Goal: Task Accomplishment & Management: Use online tool/utility

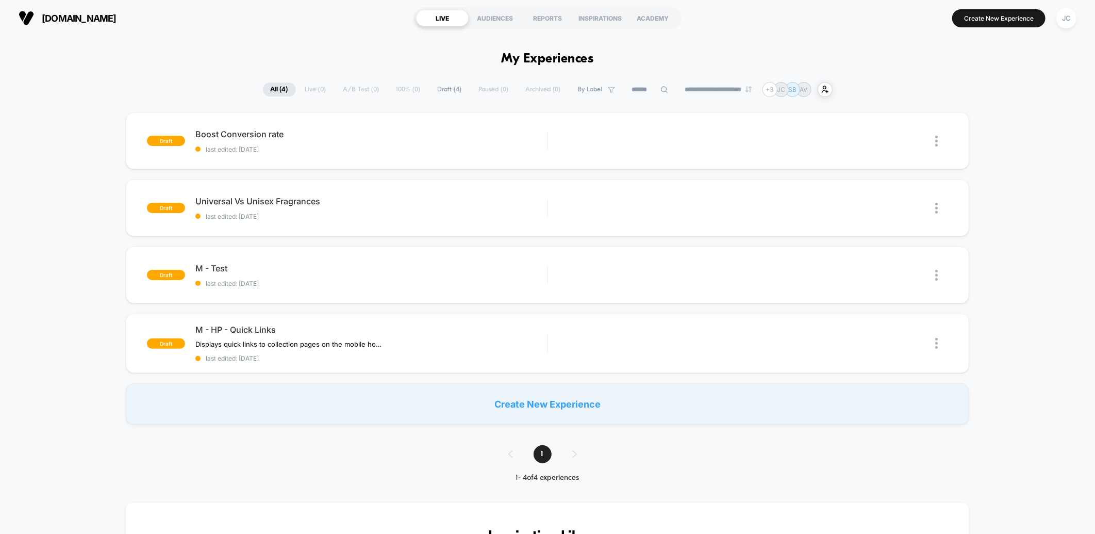
click at [627, 201] on div "Edit Duplicate Preview Start" at bounding box center [731, 207] width 346 height 23
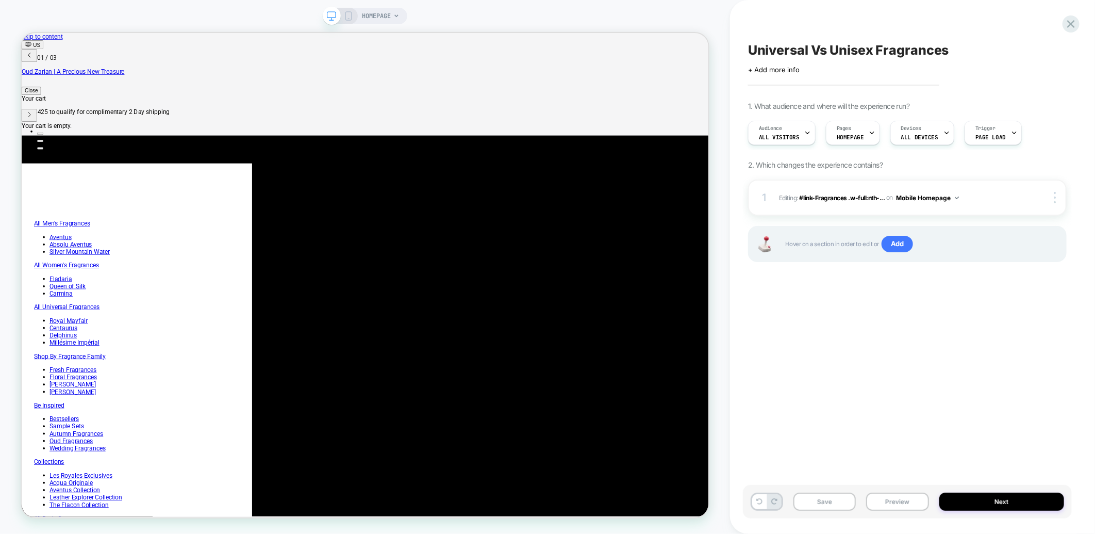
click at [346, 17] on icon at bounding box center [348, 15] width 9 height 9
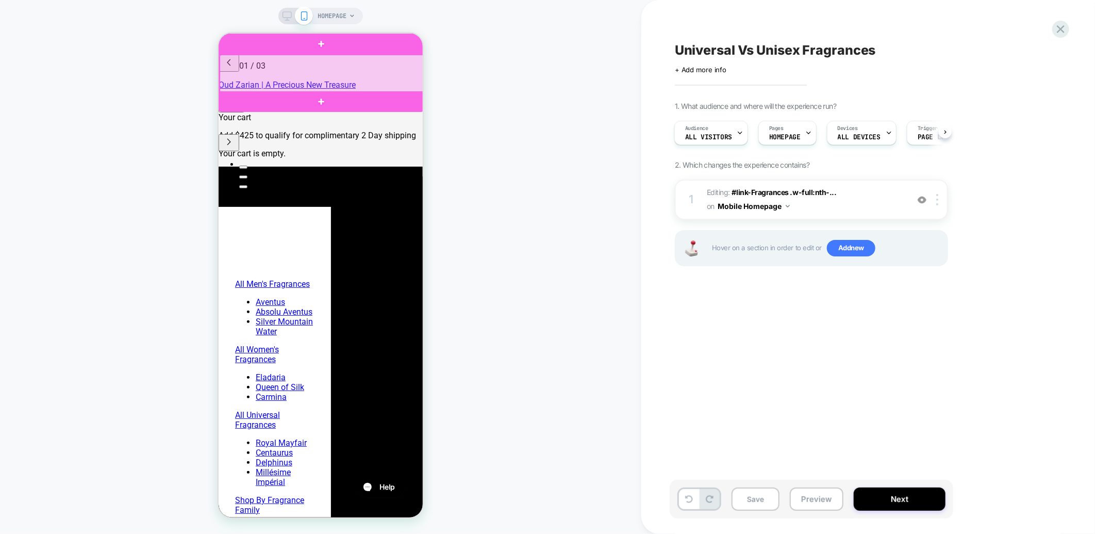
click at [234, 74] on div at bounding box center [321, 73] width 205 height 38
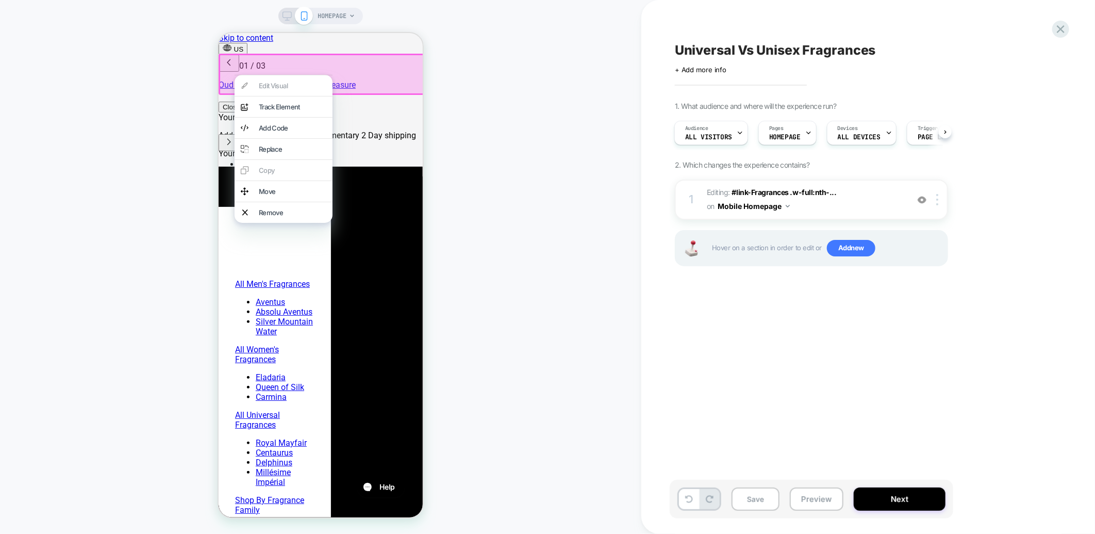
click at [266, 56] on div at bounding box center [322, 73] width 208 height 41
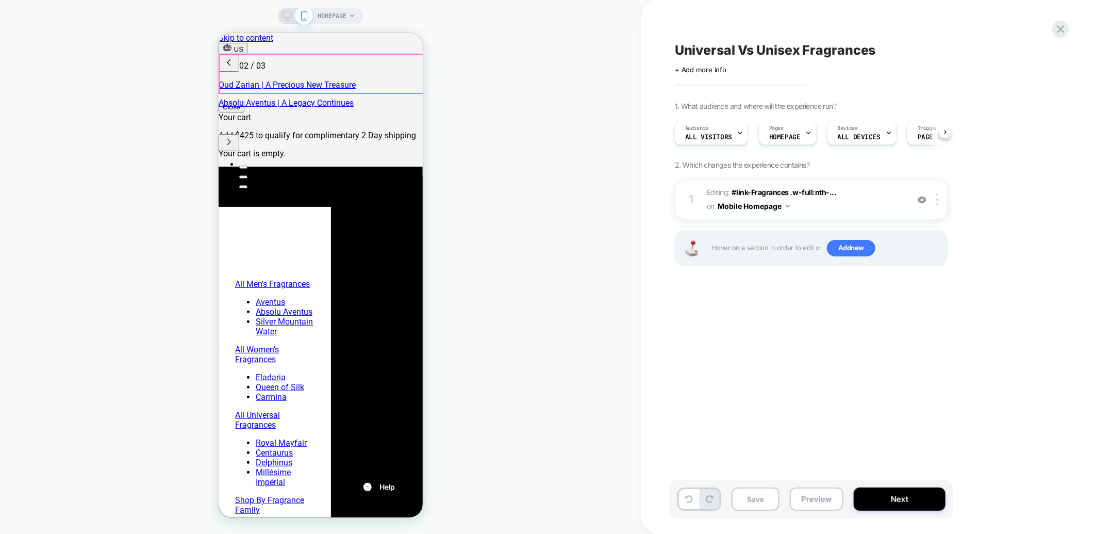
scroll to position [0, 163]
click at [228, 74] on div at bounding box center [321, 73] width 205 height 38
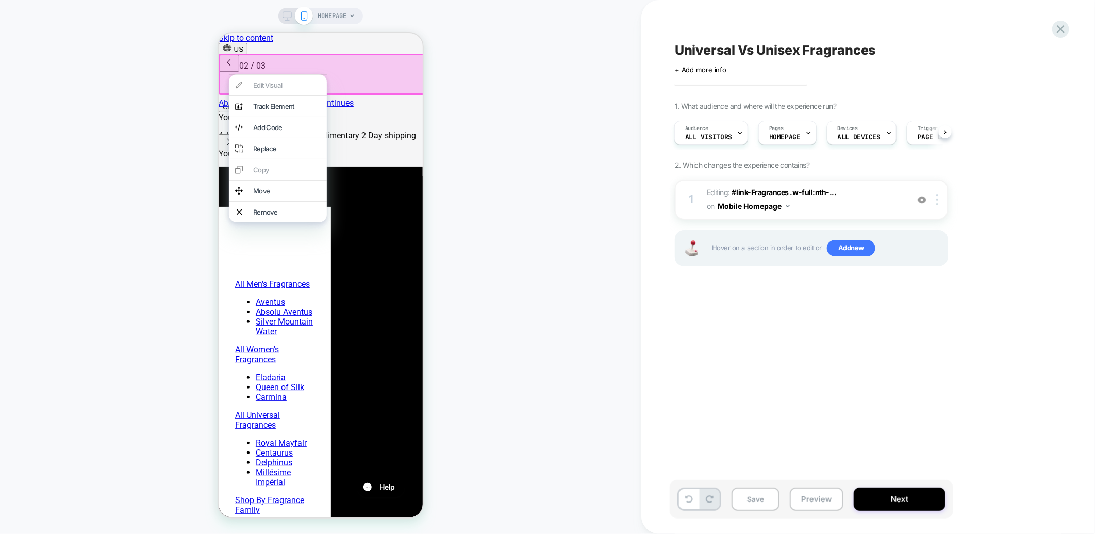
click at [282, 61] on div at bounding box center [322, 73] width 208 height 41
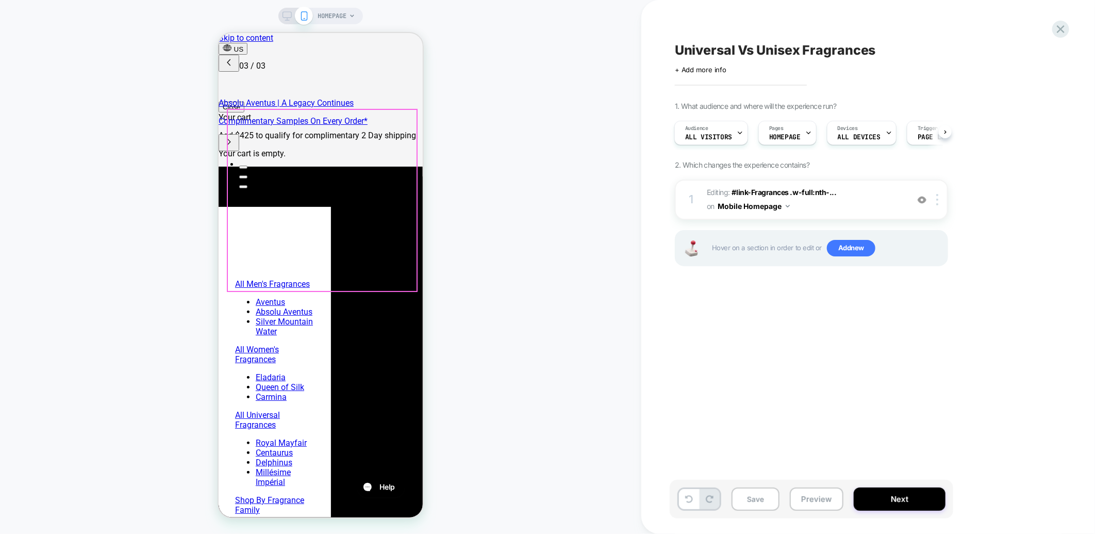
scroll to position [0, 327]
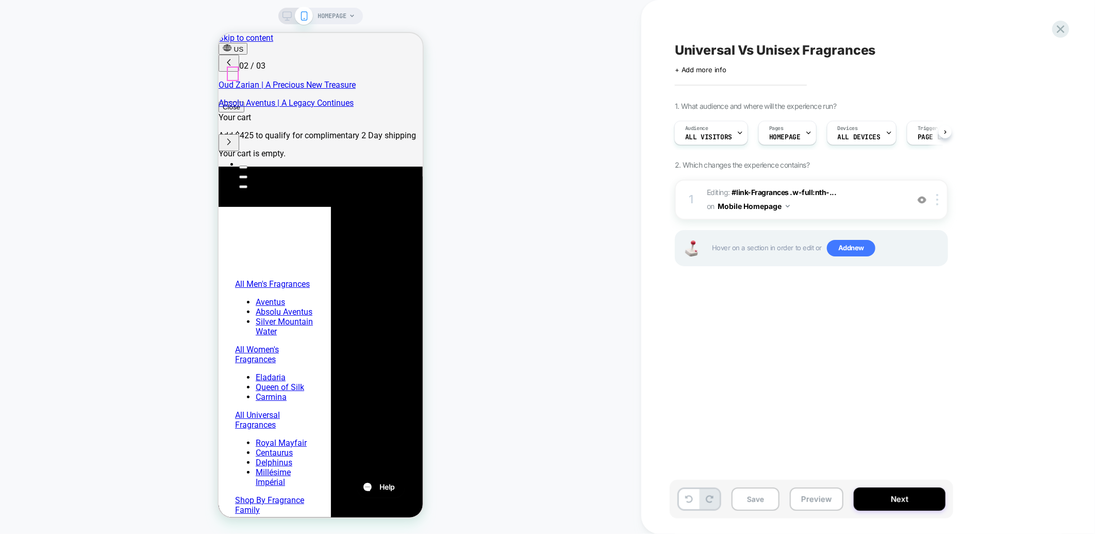
scroll to position [0, 163]
click at [231, 72] on div at bounding box center [232, 73] width 10 height 12
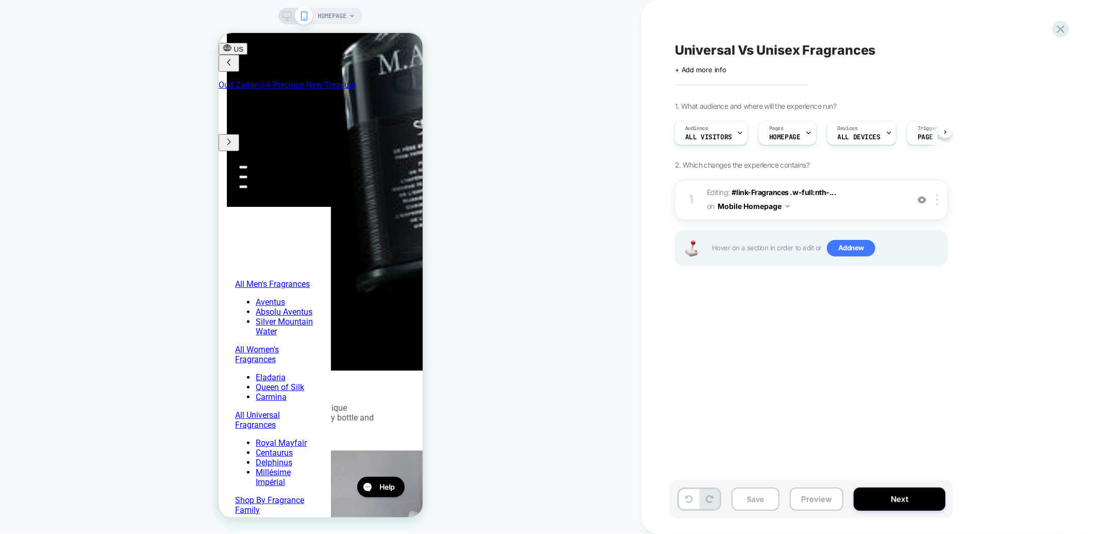
scroll to position [0, 0]
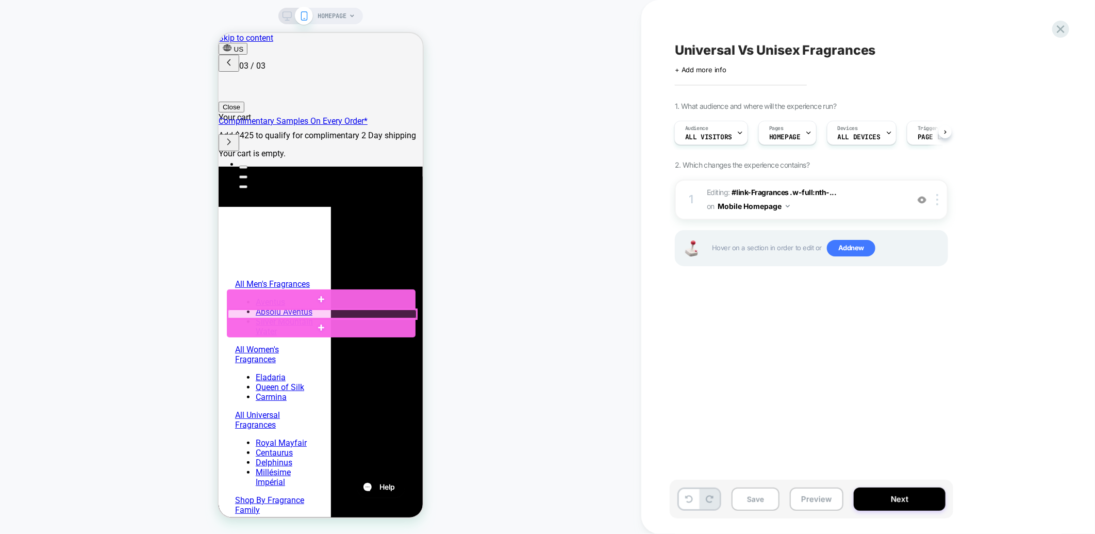
click at [251, 310] on div at bounding box center [321, 313] width 189 height 9
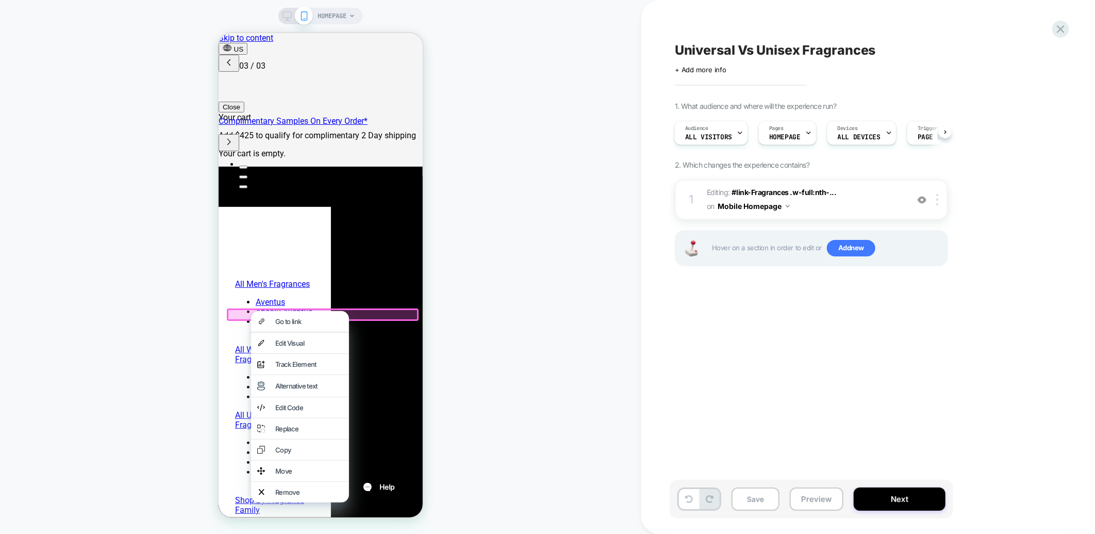
click at [240, 311] on div at bounding box center [322, 314] width 192 height 12
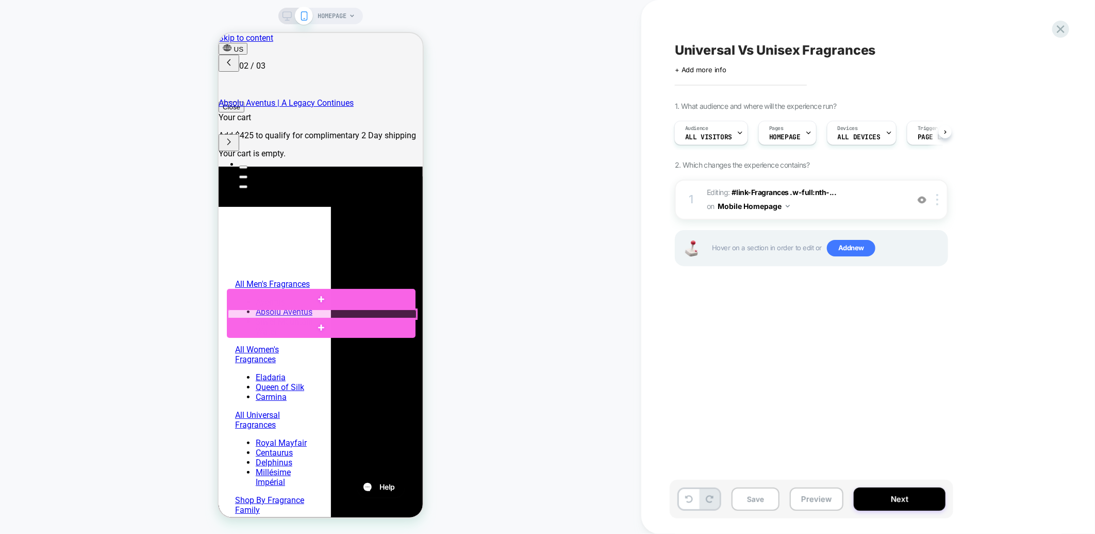
click at [255, 309] on div at bounding box center [321, 313] width 189 height 9
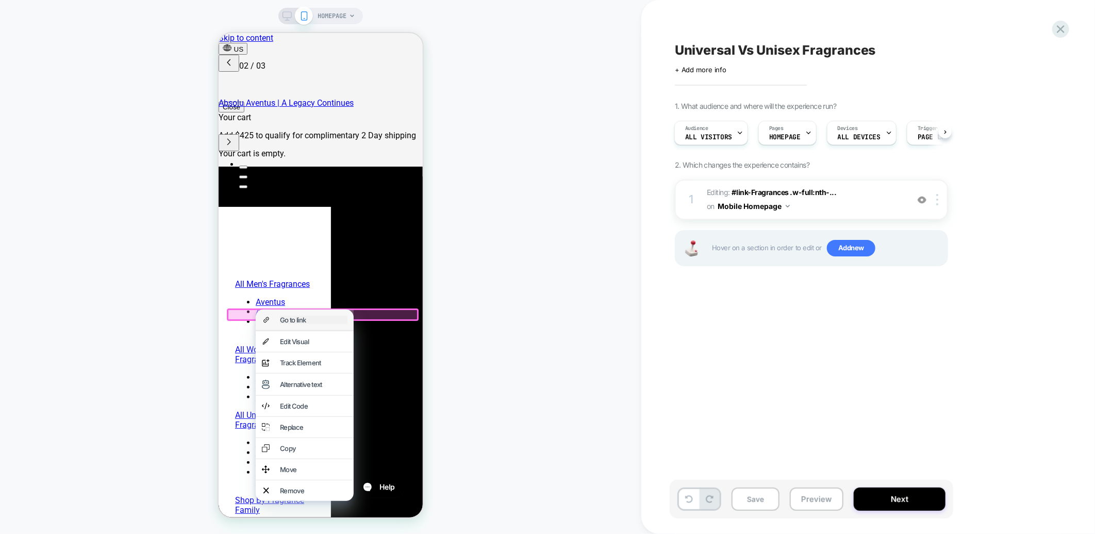
click at [293, 319] on div "Go to link" at bounding box center [313, 319] width 68 height 8
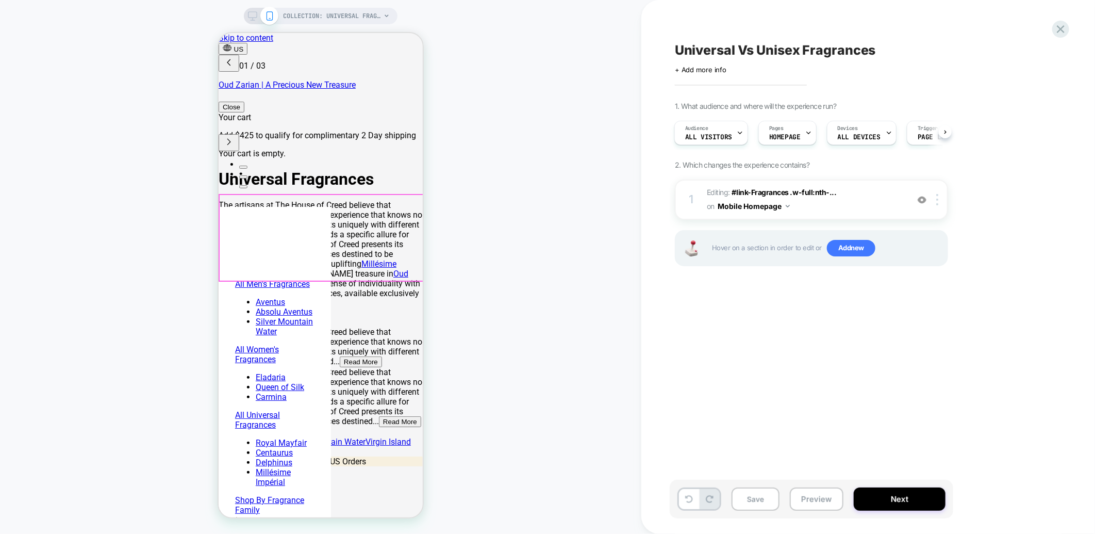
scroll to position [0, 1]
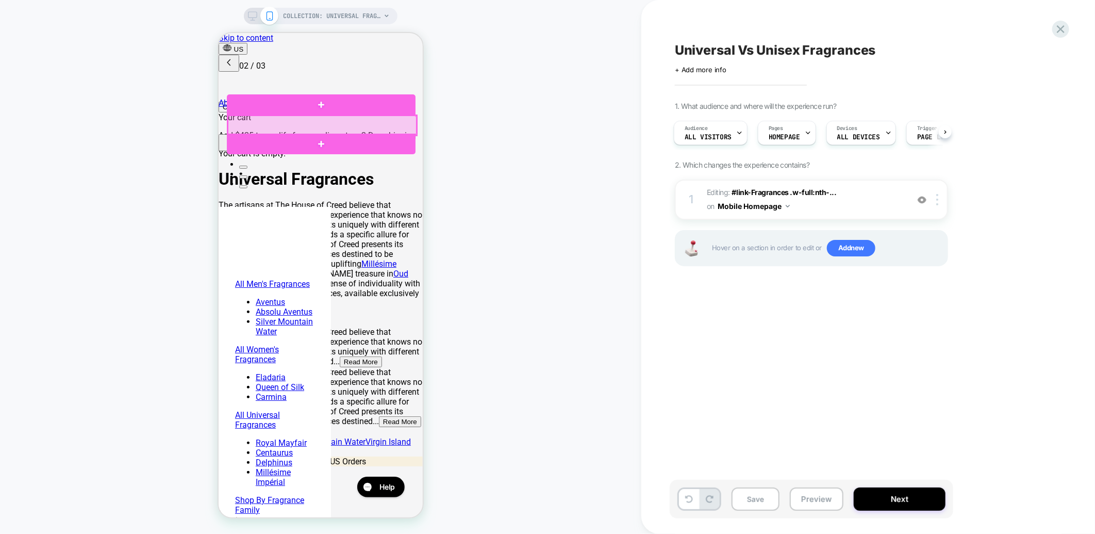
click at [258, 124] on div at bounding box center [321, 125] width 189 height 20
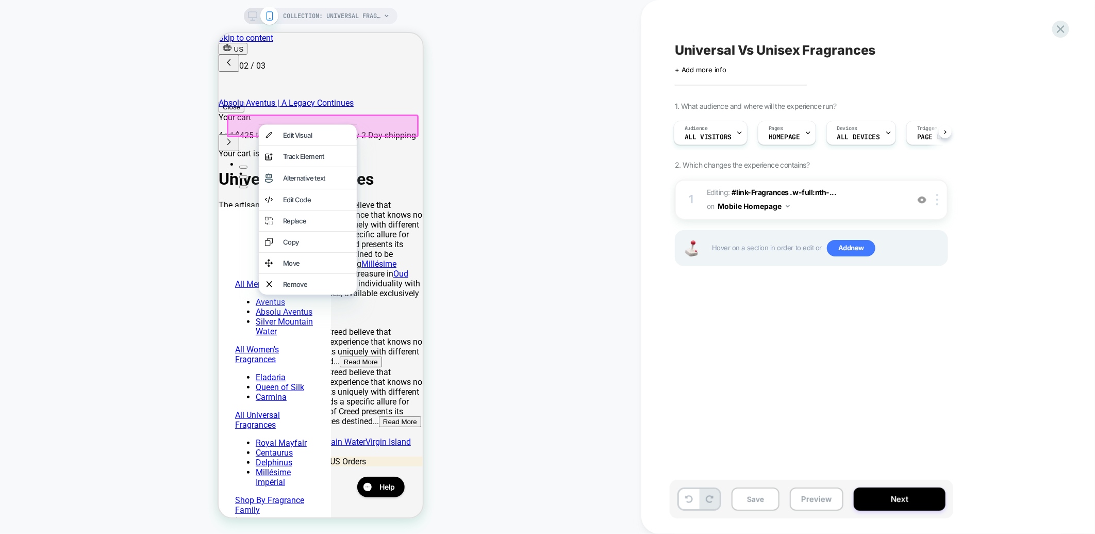
click at [281, 131] on div "Edit Visual" at bounding box center [307, 134] width 98 height 21
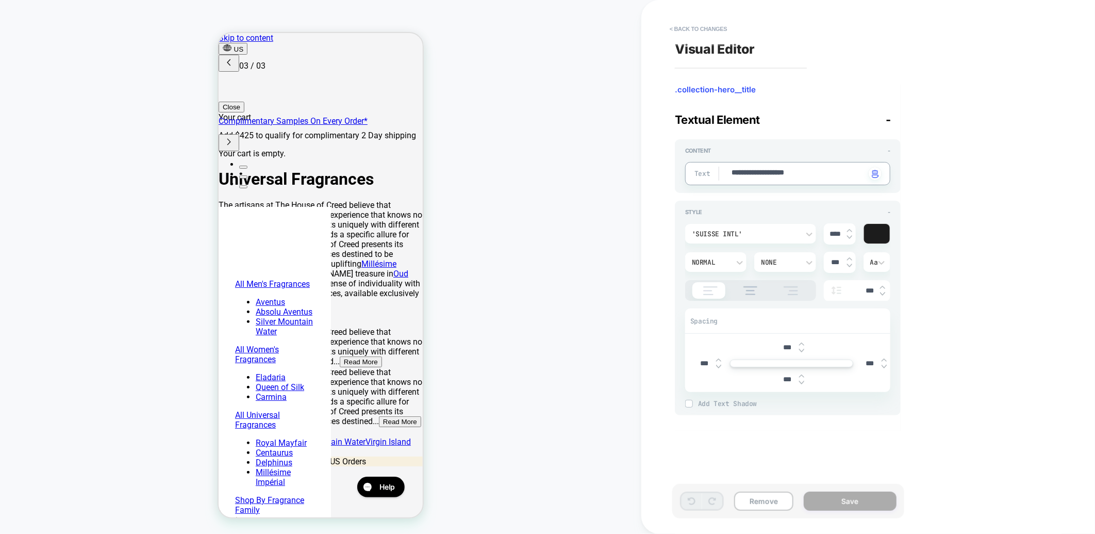
click at [754, 173] on textarea "**********" at bounding box center [797, 174] width 135 height 12
type textarea "*"
type textarea "**********"
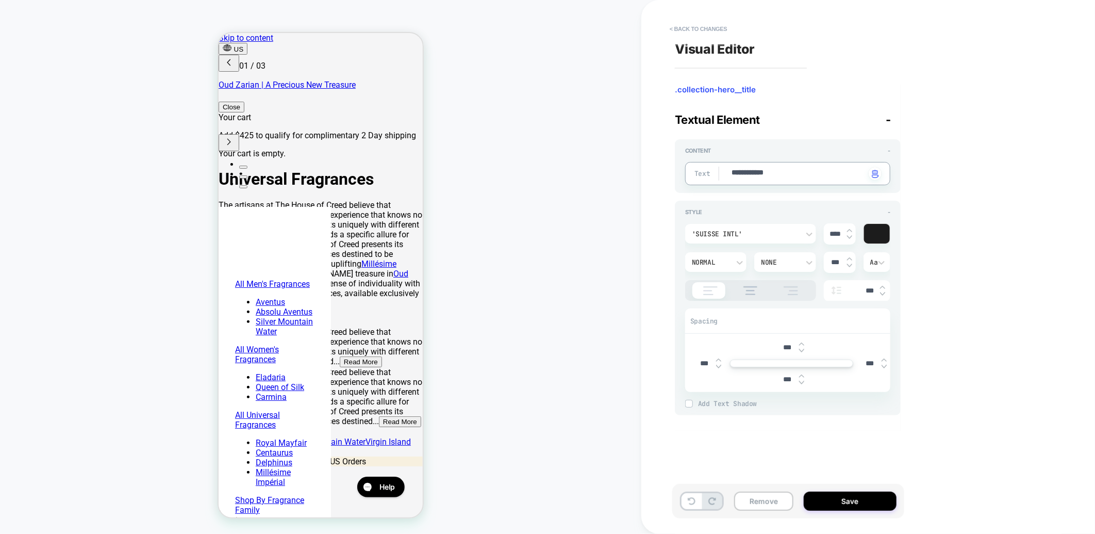
type textarea "*"
type textarea "**********"
type textarea "*"
type textarea "**********"
type textarea "*"
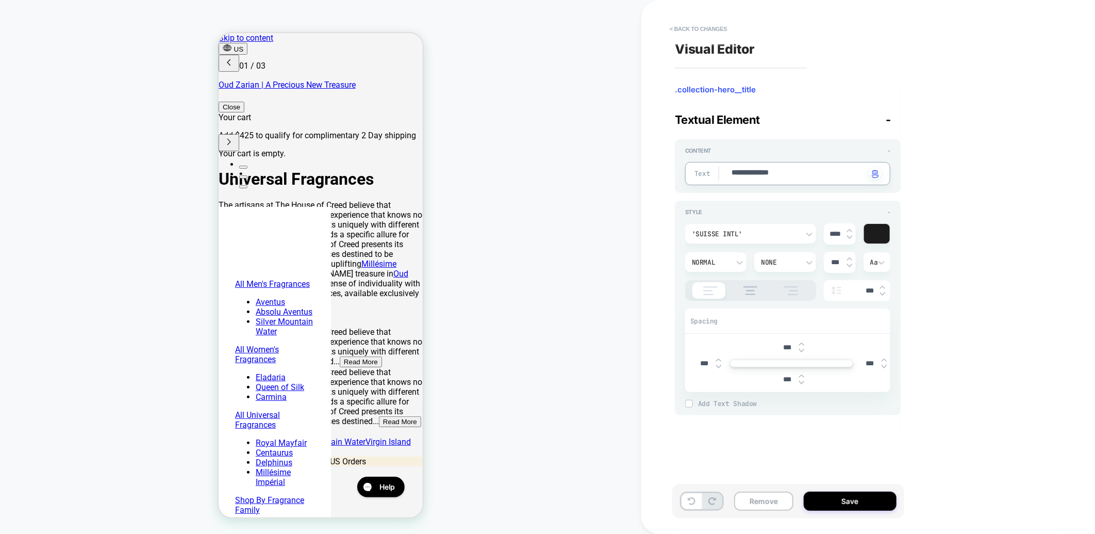
type textarea "**********"
type textarea "*"
type textarea "**********"
type textarea "*"
type textarea "**********"
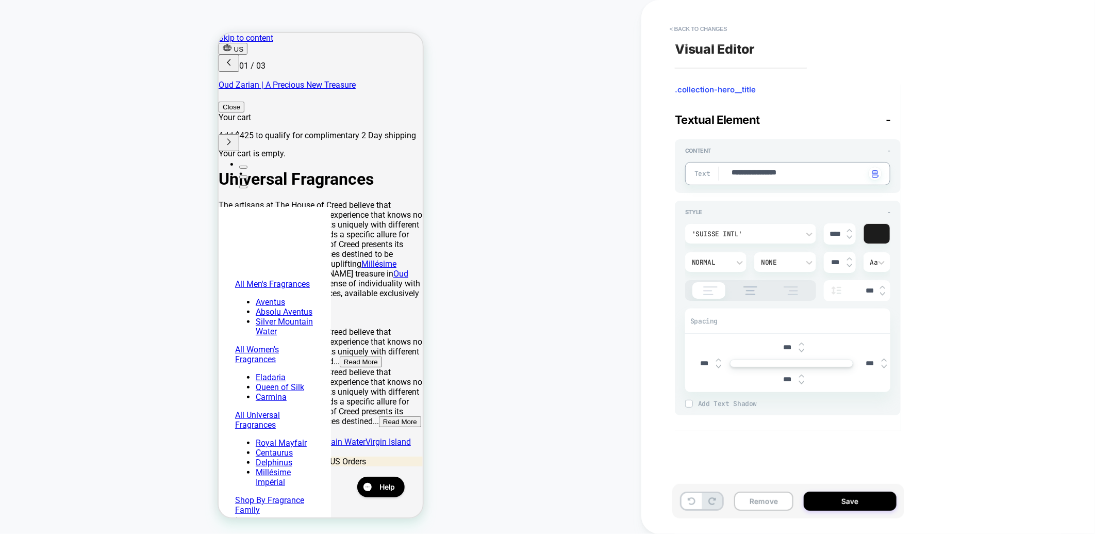
type textarea "*"
type textarea "**********"
type textarea "*"
type textarea "**********"
type textarea "*"
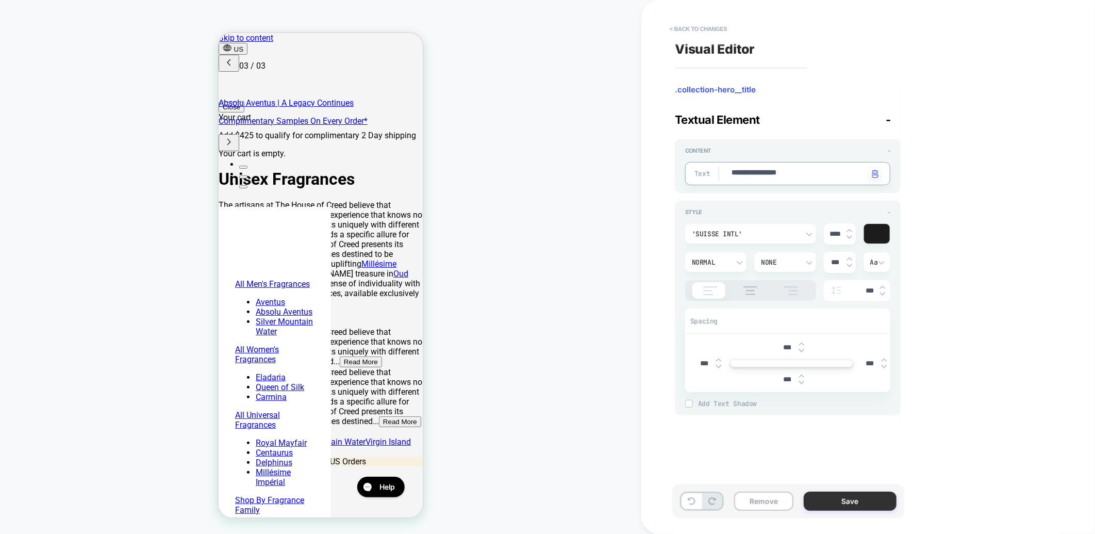
scroll to position [0, 0]
type textarea "**********"
click at [825, 503] on button "Save" at bounding box center [850, 500] width 93 height 19
type textarea "*"
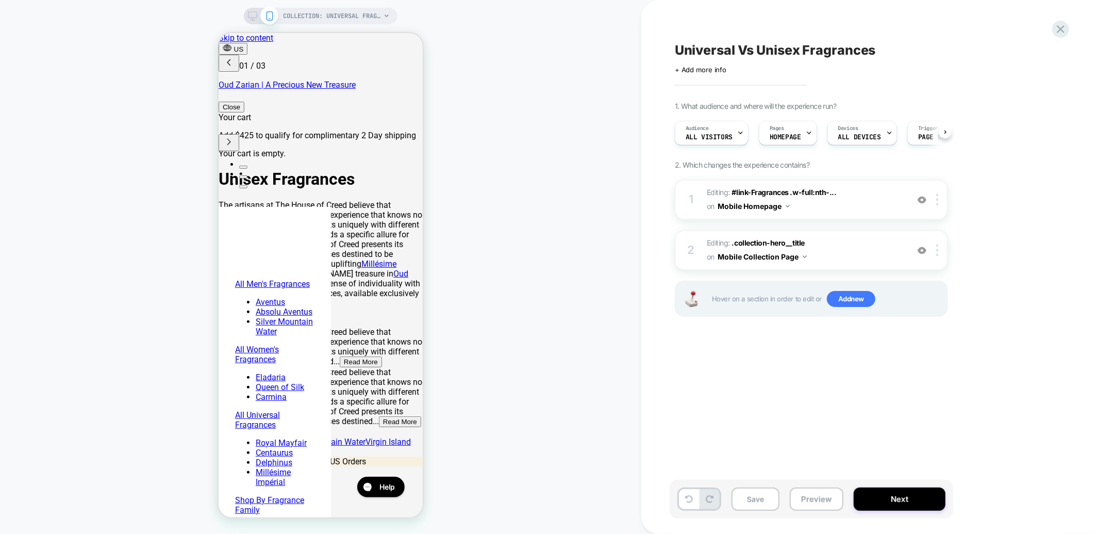
scroll to position [0, 1]
click at [761, 503] on button "Save" at bounding box center [755, 498] width 48 height 23
click at [810, 137] on div at bounding box center [808, 132] width 7 height 23
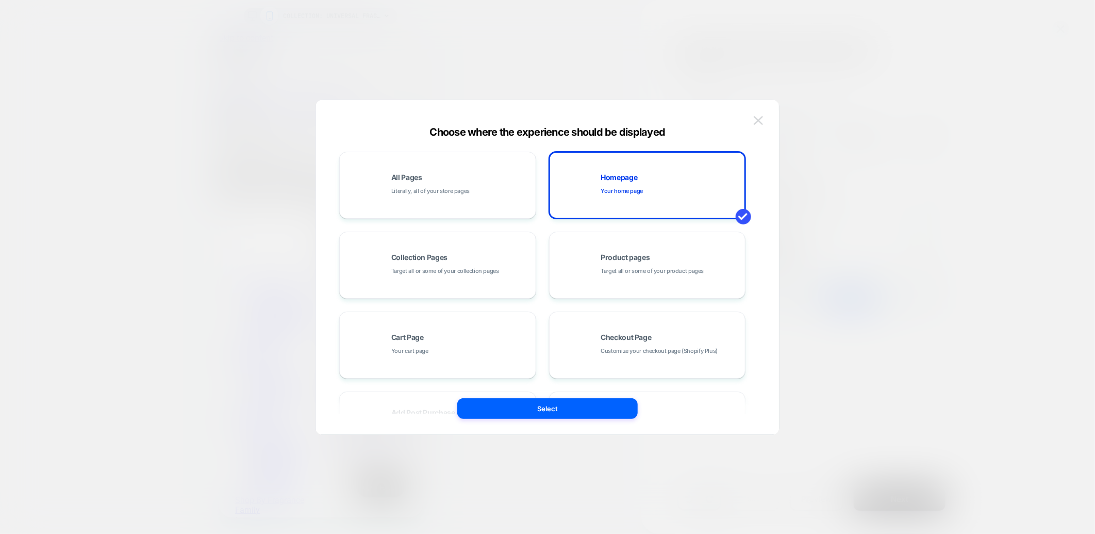
click at [754, 123] on img at bounding box center [758, 120] width 9 height 9
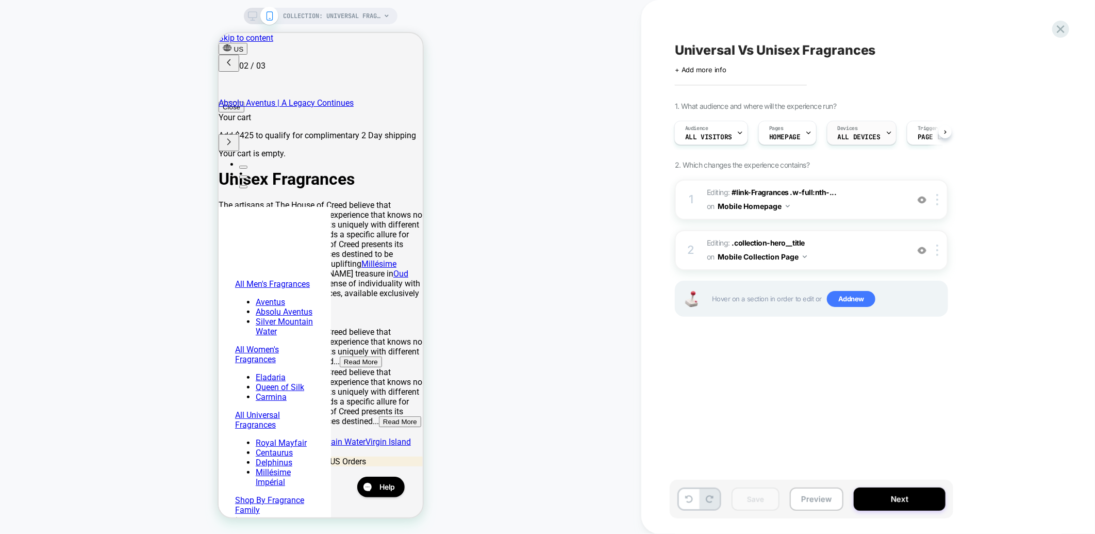
click at [870, 135] on span "ALL DEVICES" at bounding box center [859, 137] width 43 height 7
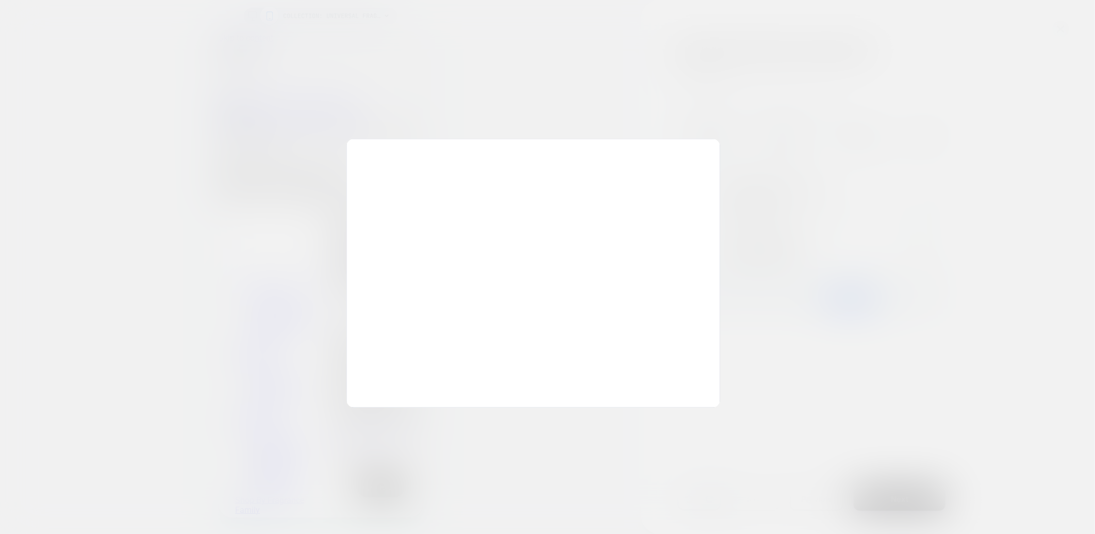
scroll to position [0, 327]
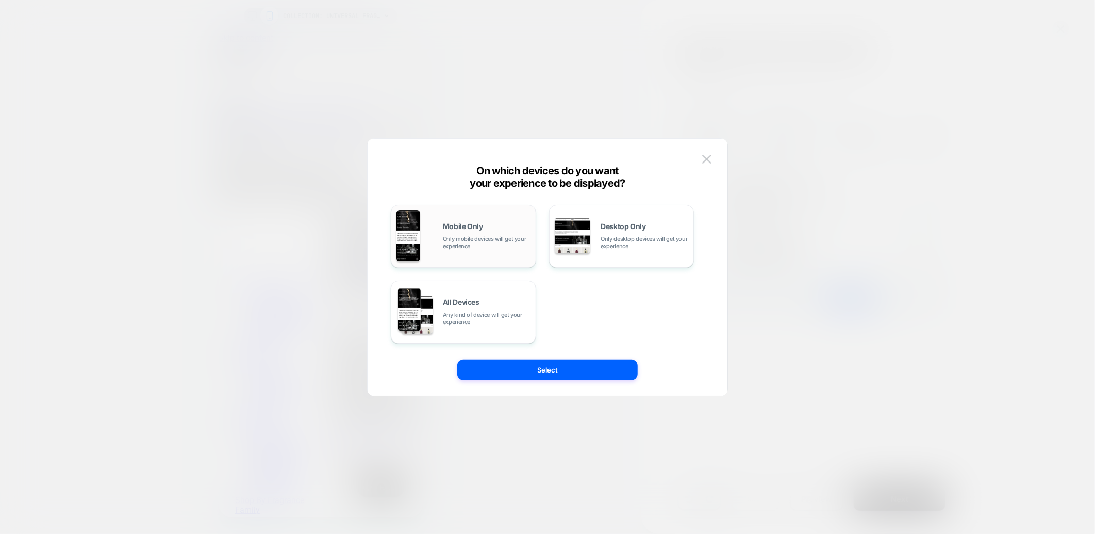
click at [472, 231] on div "Mobile Only Only mobile devices will get your experience" at bounding box center [487, 236] width 88 height 27
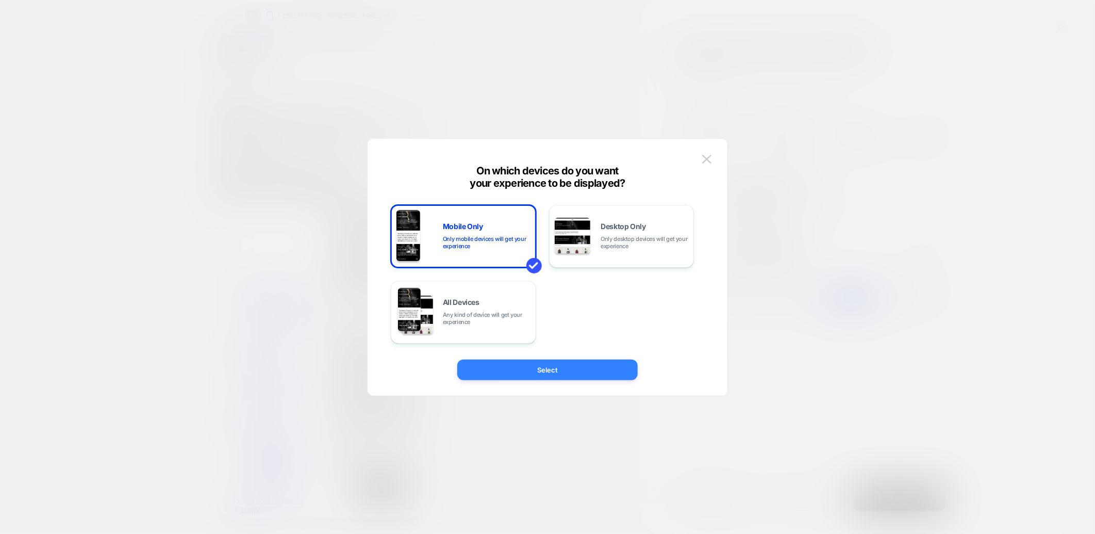
click at [534, 365] on button "Select" at bounding box center [547, 369] width 180 height 21
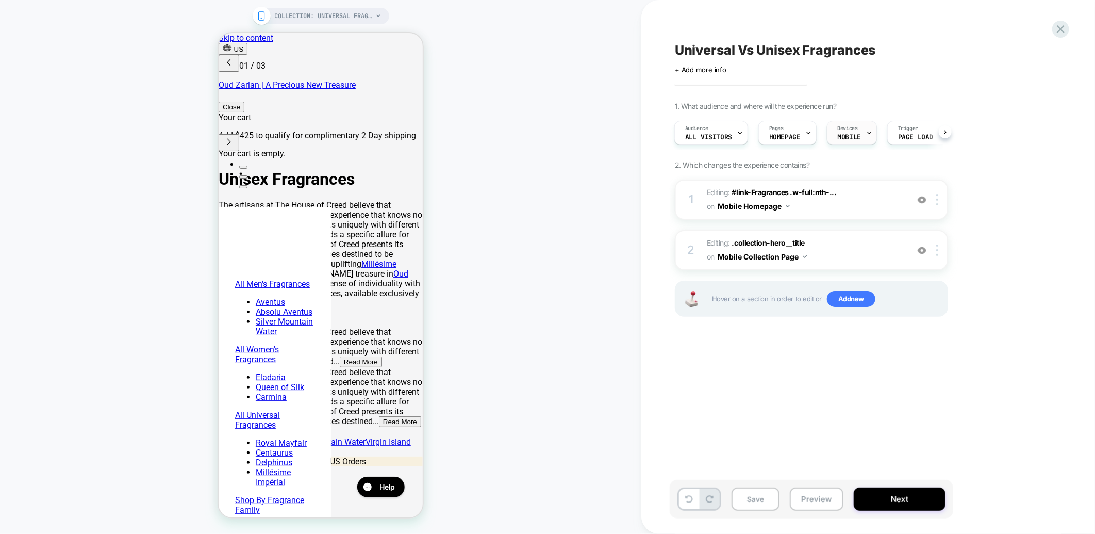
scroll to position [0, 0]
click at [946, 131] on icon at bounding box center [945, 132] width 2 height 4
click at [678, 129] on div "Audience All Visitors" at bounding box center [707, 132] width 68 height 23
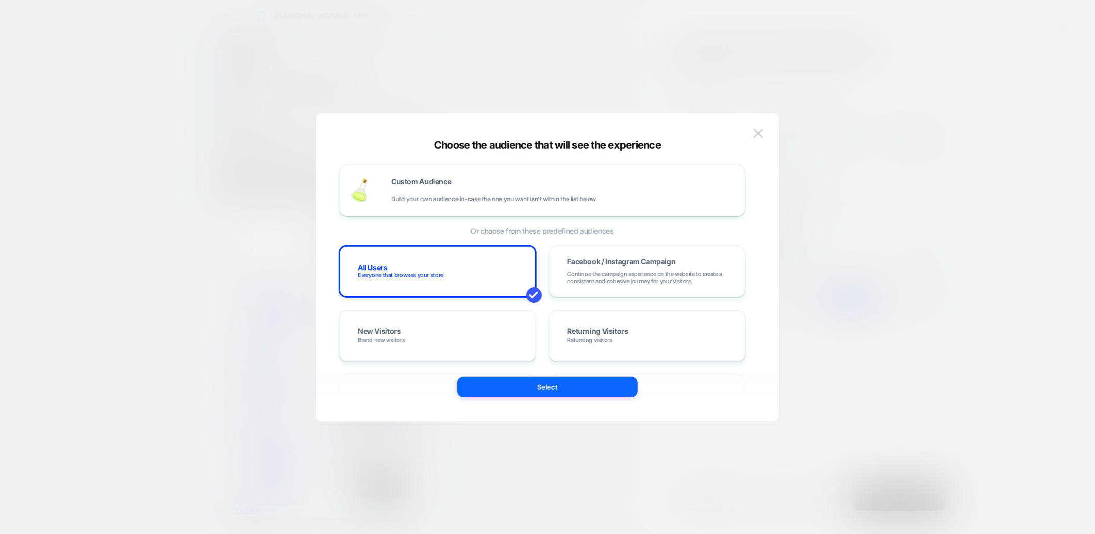
click at [827, 84] on div at bounding box center [547, 267] width 1095 height 534
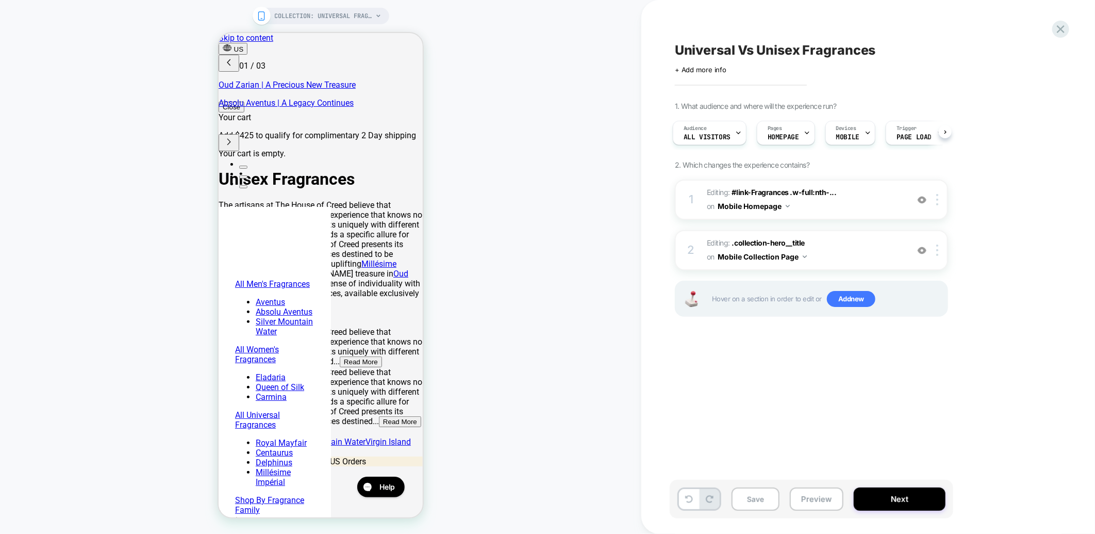
scroll to position [0, 163]
click at [714, 136] on span "All Visitors" at bounding box center [707, 137] width 47 height 7
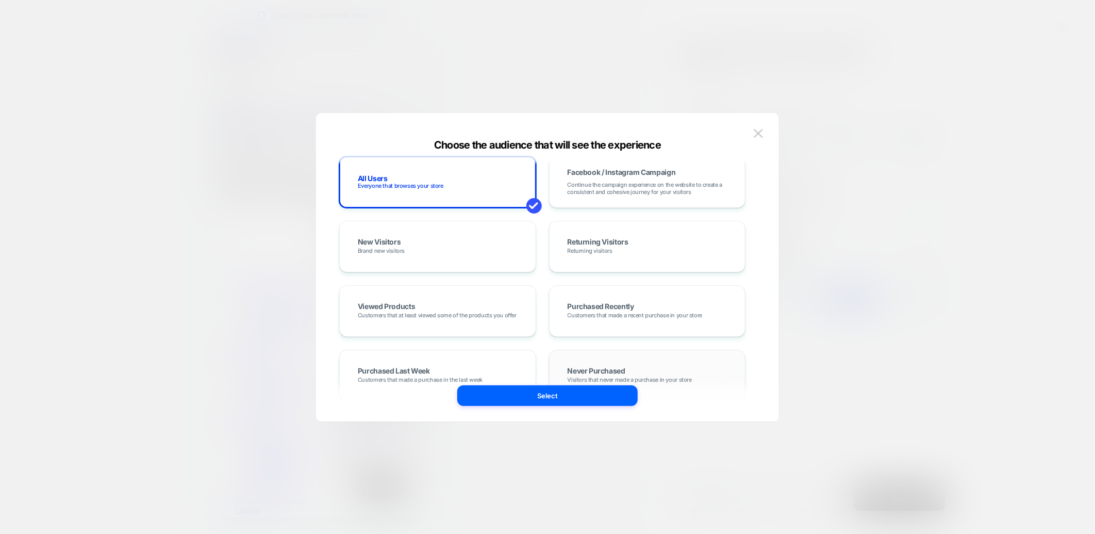
scroll to position [114, 0]
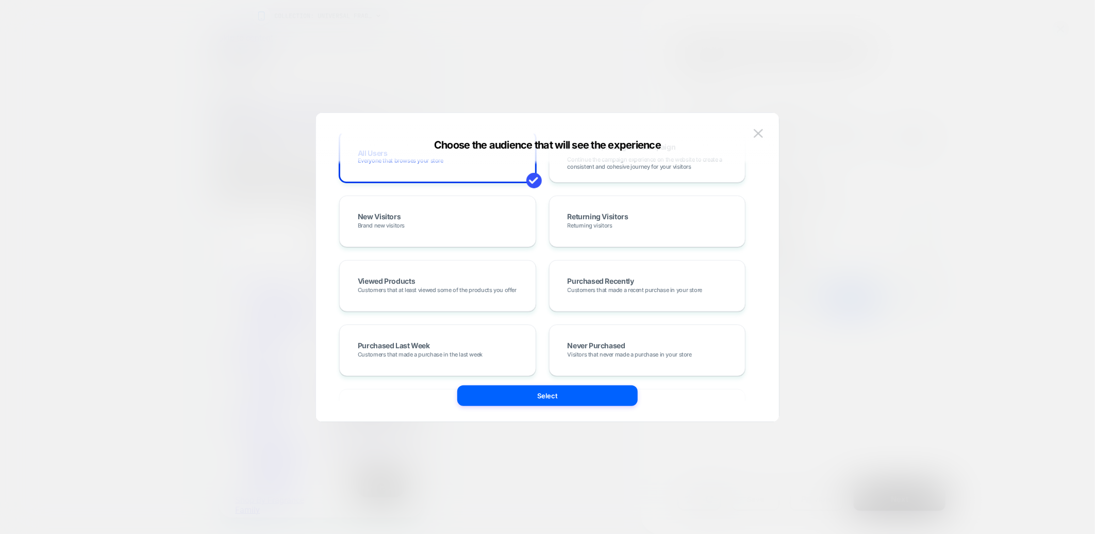
click at [760, 138] on button at bounding box center [758, 133] width 15 height 15
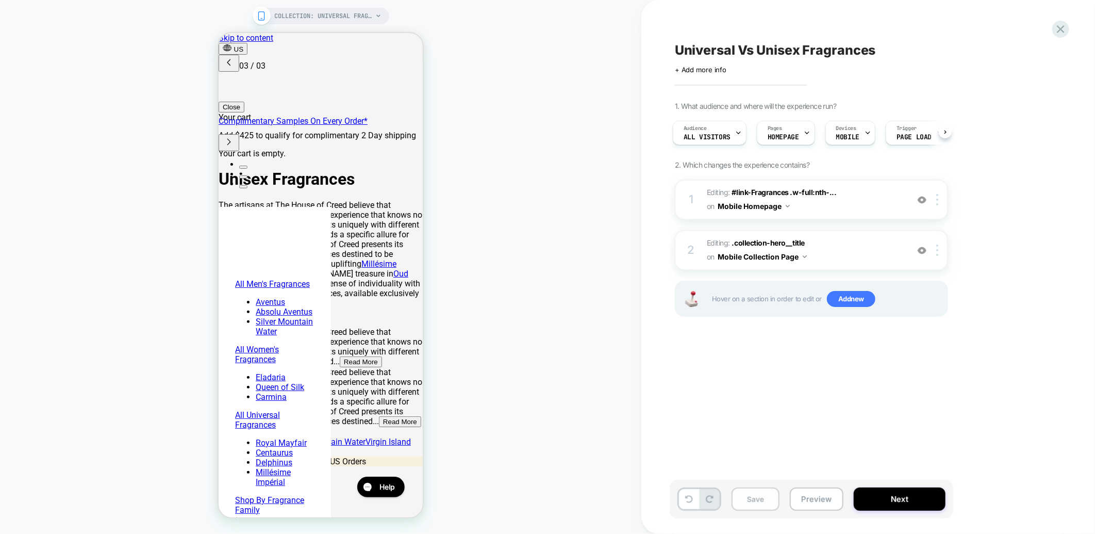
click at [748, 499] on button "Save" at bounding box center [755, 498] width 48 height 23
click at [883, 501] on button "Next" at bounding box center [900, 498] width 92 height 23
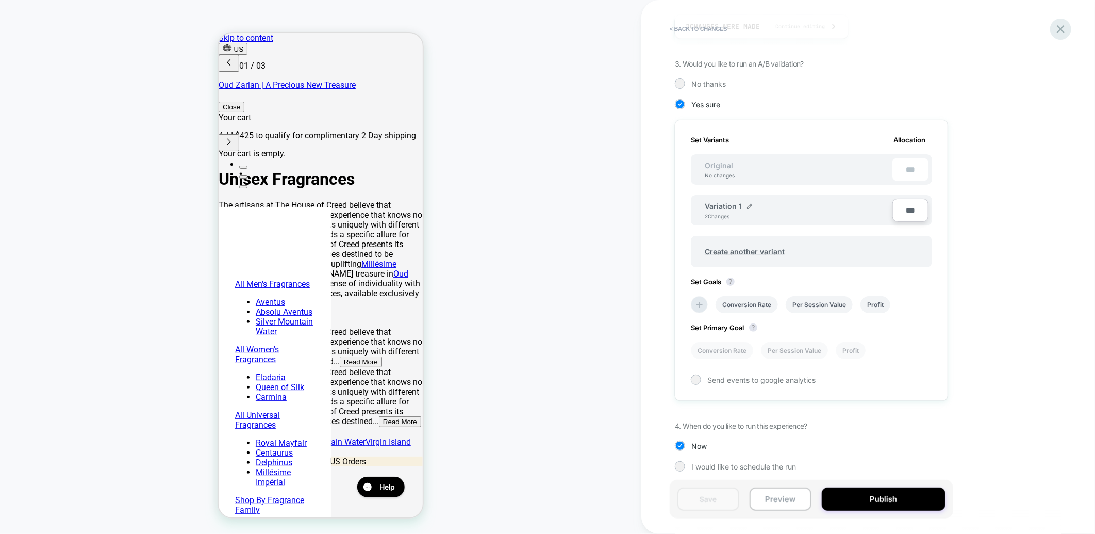
click at [1060, 24] on icon at bounding box center [1061, 29] width 14 height 14
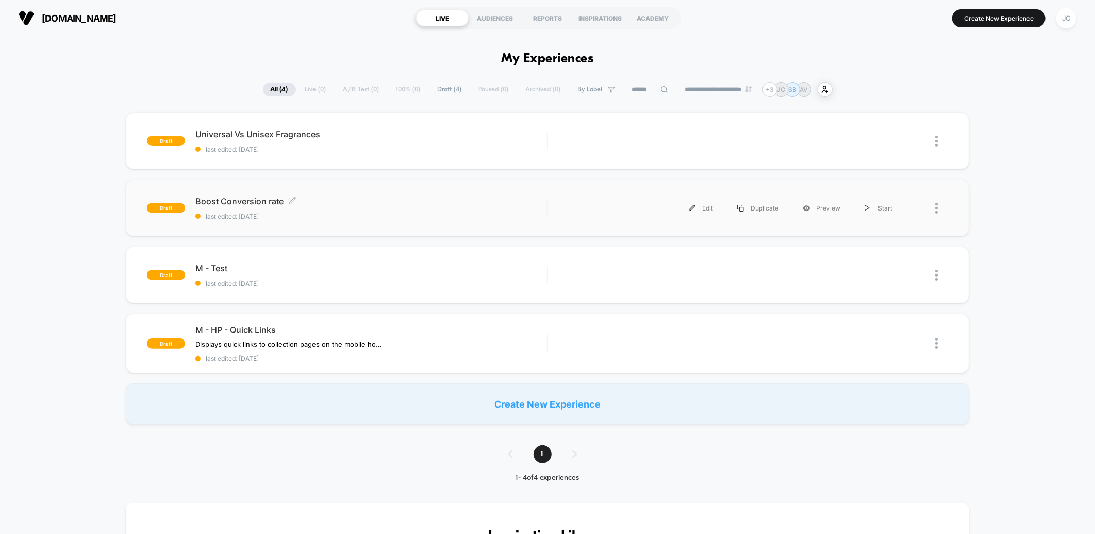
click at [425, 206] on span "Boost Conversion rate Click to edit experience details" at bounding box center [371, 201] width 352 height 10
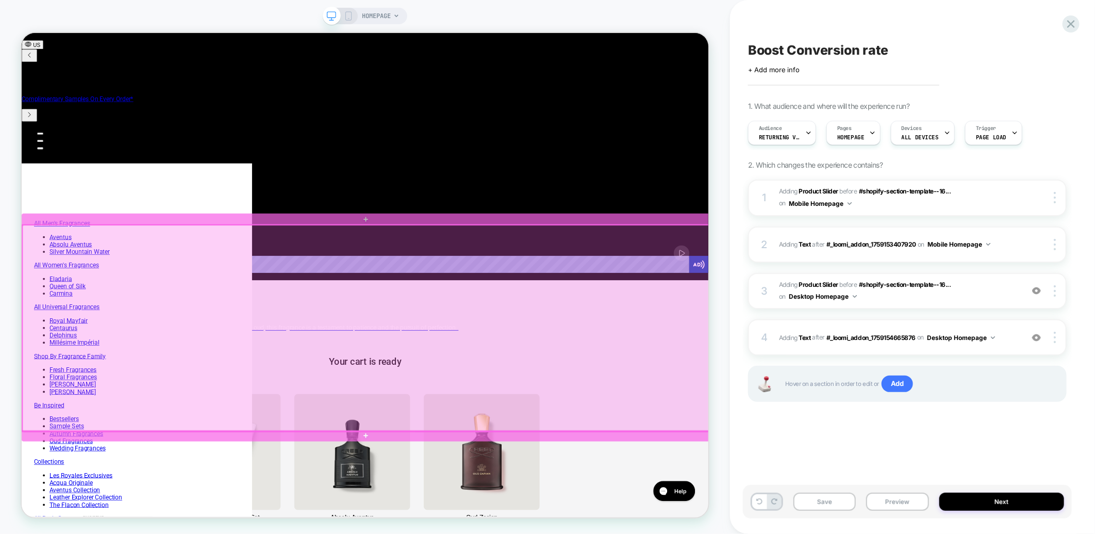
click at [729, 439] on div at bounding box center [481, 426] width 918 height 275
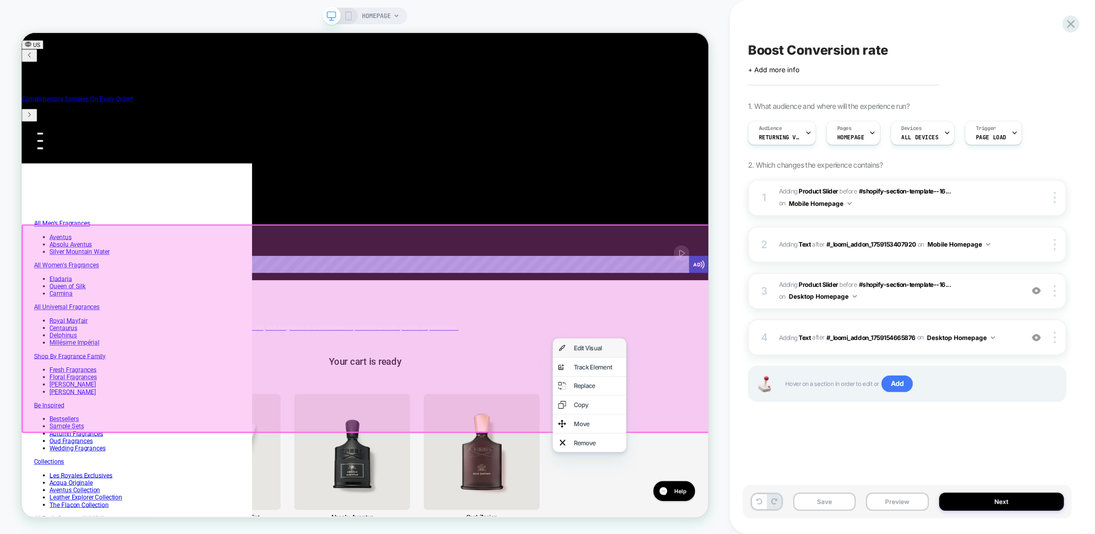
click at [755, 451] on div "Edit Visual" at bounding box center [778, 452] width 98 height 25
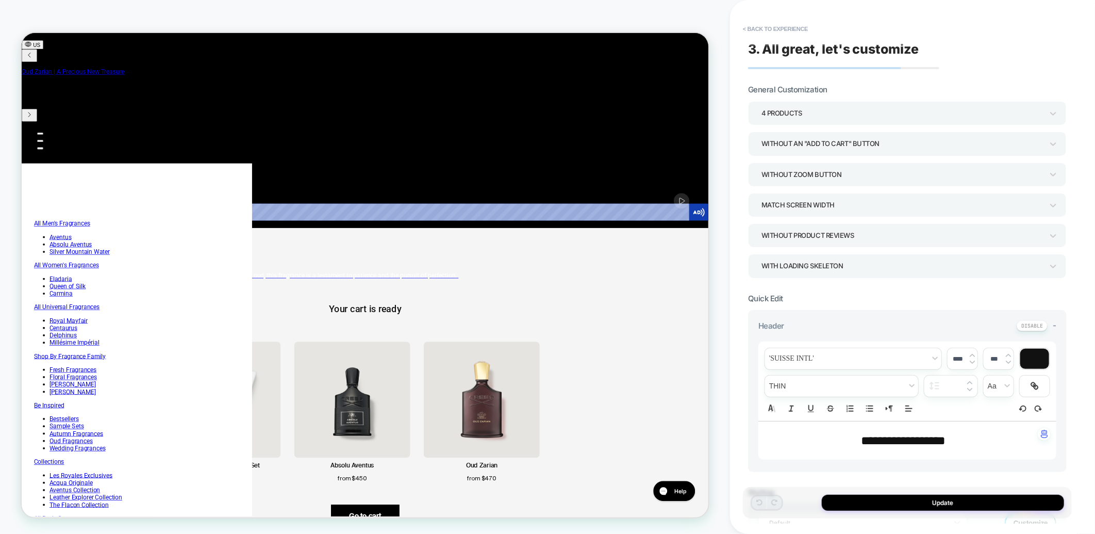
click at [843, 111] on div "4 Products" at bounding box center [901, 113] width 281 height 14
click at [790, 245] on div "6 Products" at bounding box center [907, 246] width 310 height 21
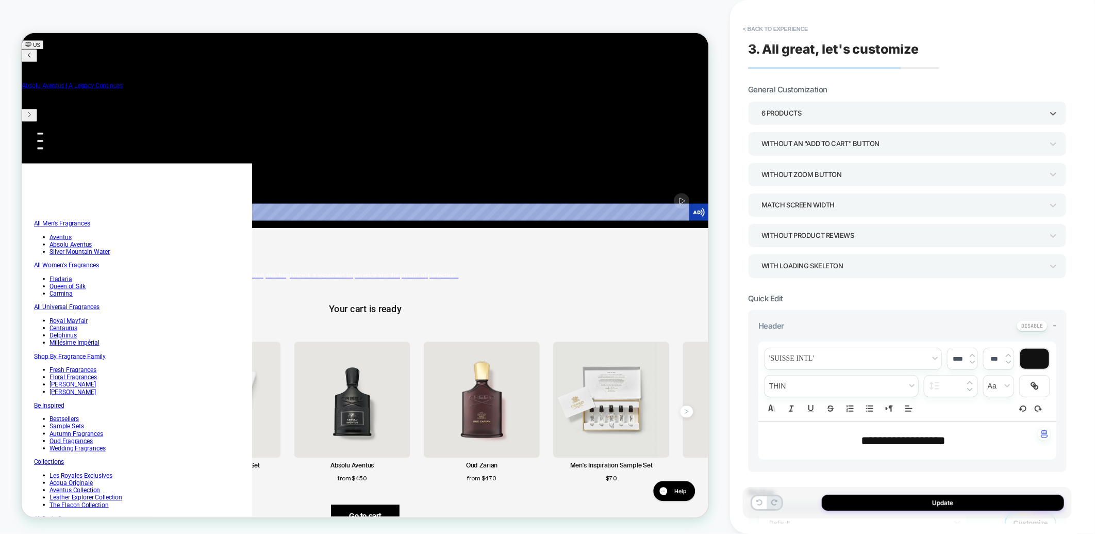
click at [831, 115] on div "6 Products" at bounding box center [901, 113] width 281 height 14
click at [791, 227] on div "5 Products" at bounding box center [907, 225] width 310 height 21
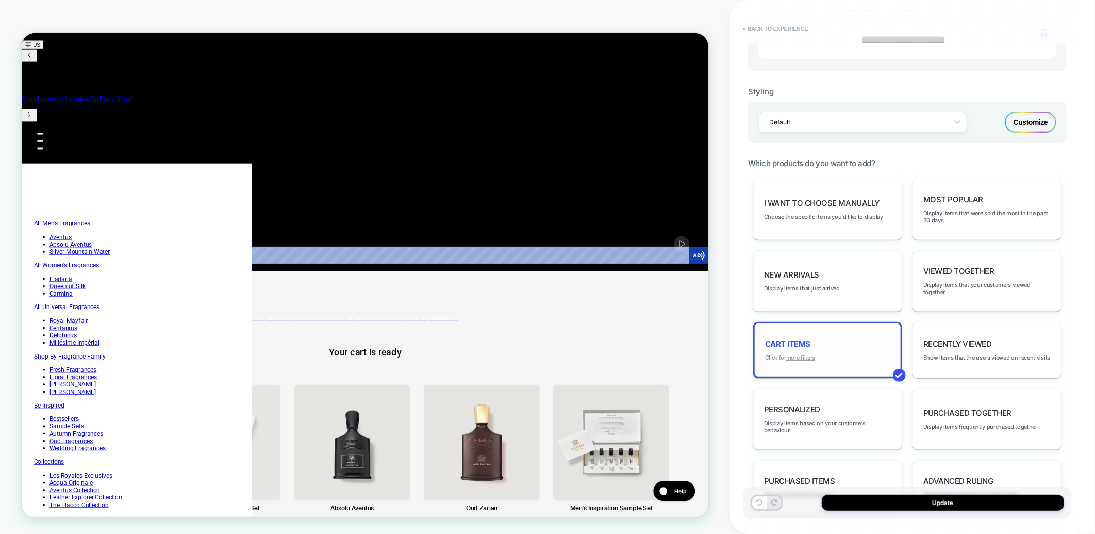
click at [806, 354] on u "more filters" at bounding box center [800, 357] width 29 height 7
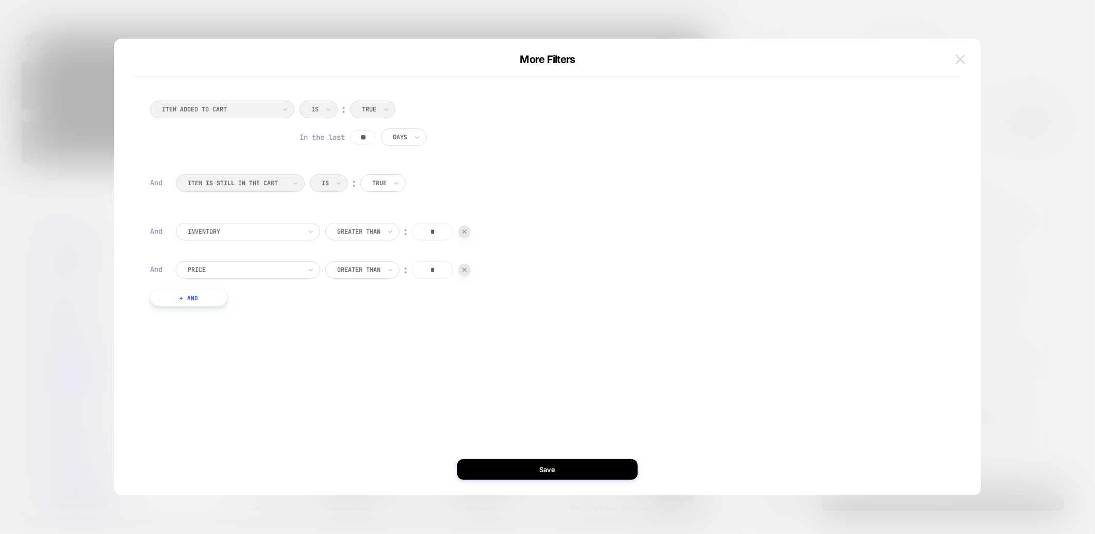
click at [964, 55] on img at bounding box center [960, 59] width 9 height 9
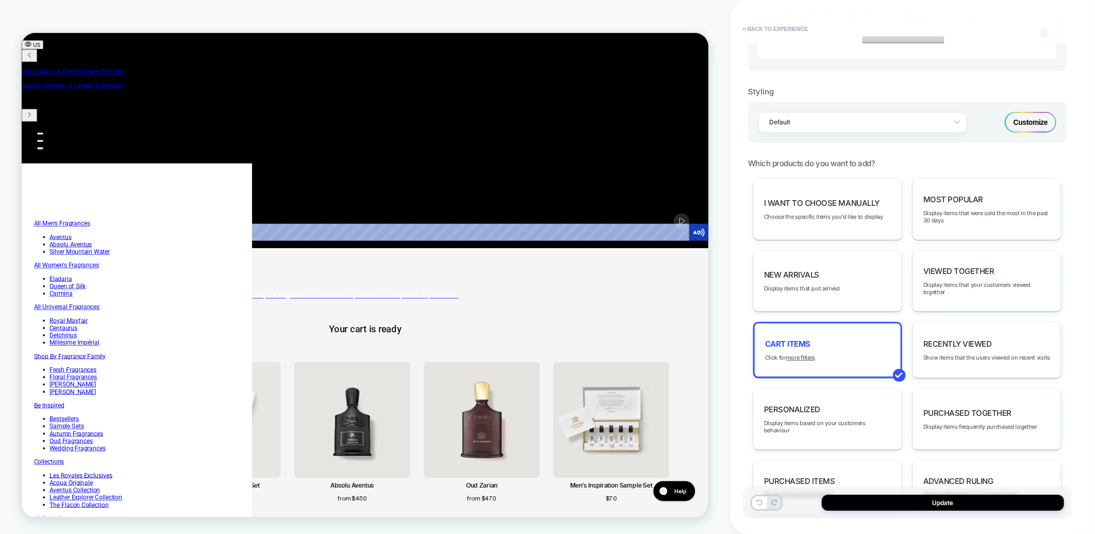
scroll to position [0, 120]
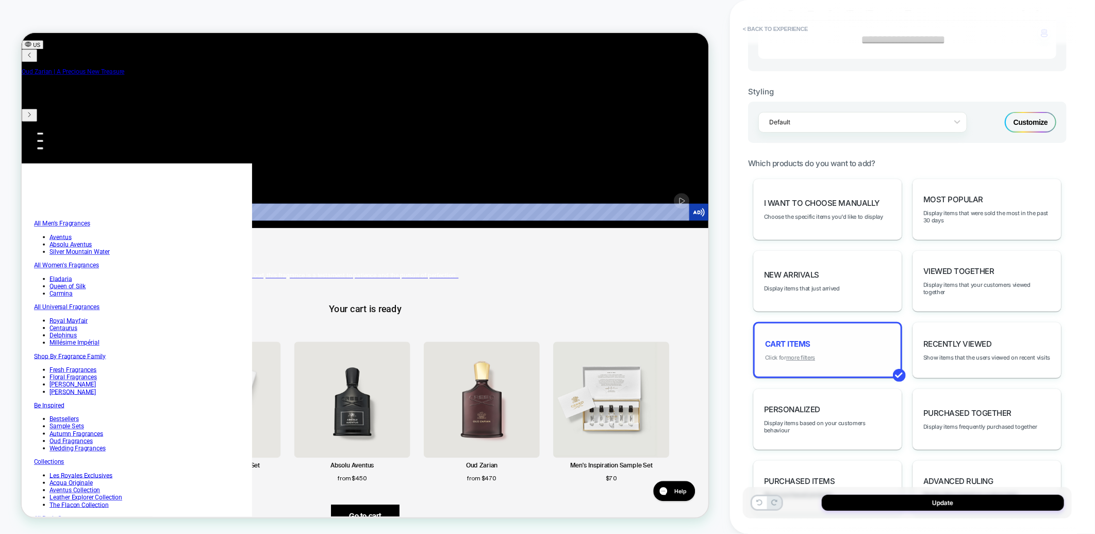
click at [806, 354] on u "more filters" at bounding box center [800, 357] width 29 height 7
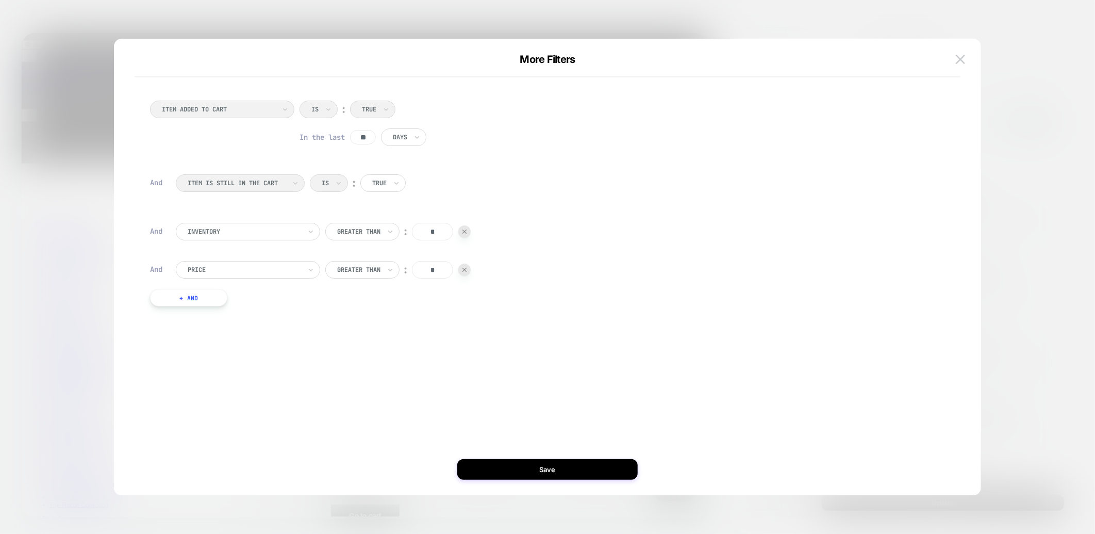
scroll to position [0, 352]
click at [434, 272] on input "*" at bounding box center [432, 270] width 41 height 18
type input "*"
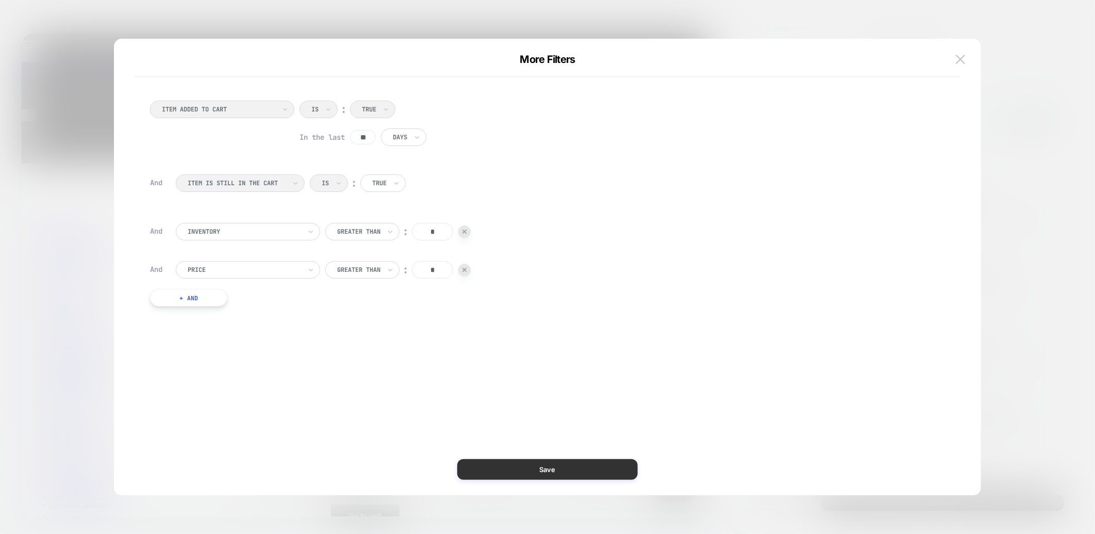
click at [548, 470] on button "Save" at bounding box center [547, 469] width 180 height 21
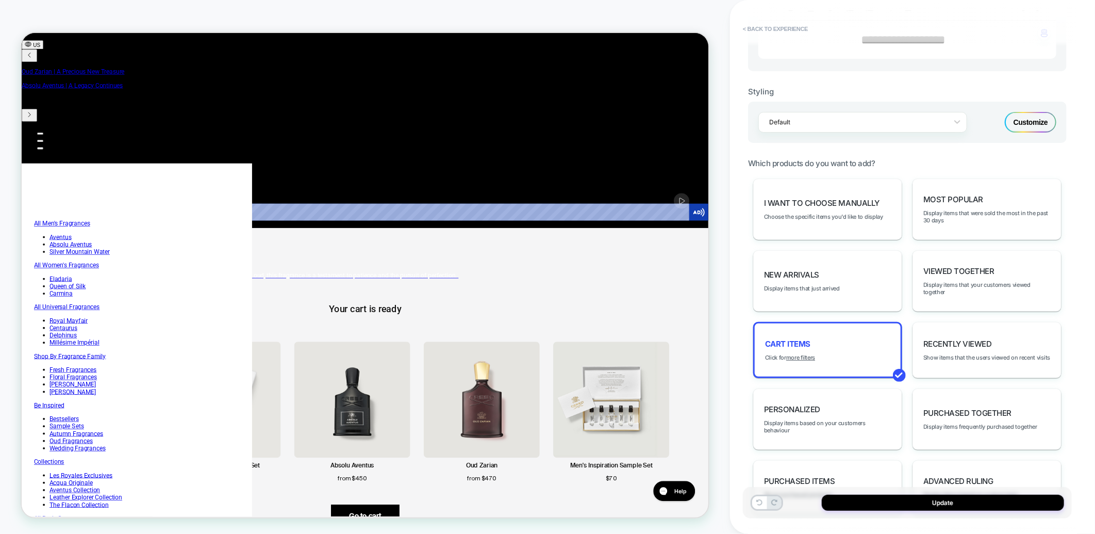
scroll to position [0, 352]
click at [873, 503] on button "Update" at bounding box center [943, 502] width 242 height 16
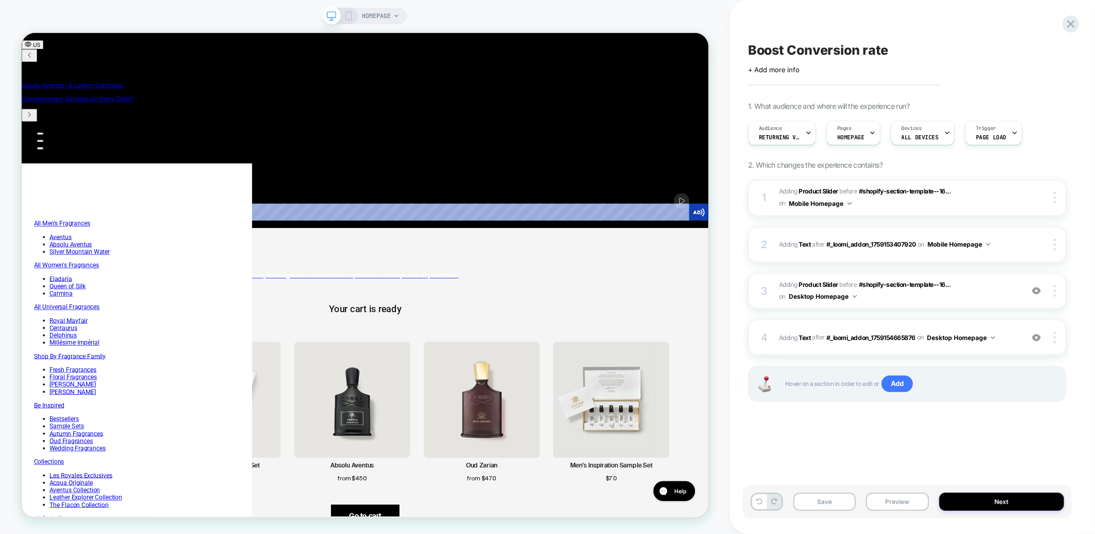
scroll to position [0, 704]
click at [349, 13] on icon at bounding box center [348, 15] width 9 height 9
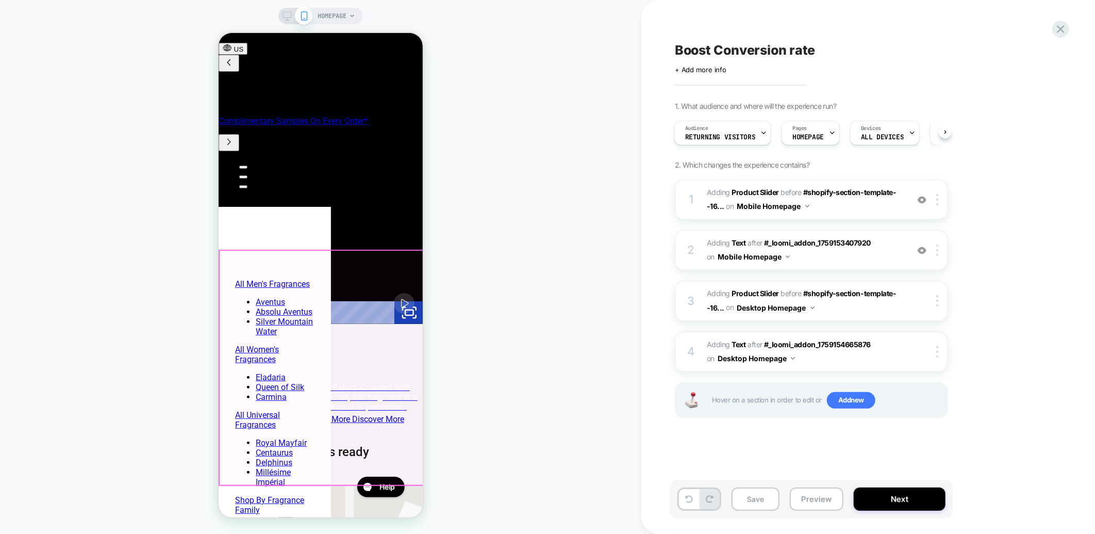
scroll to position [298, 0]
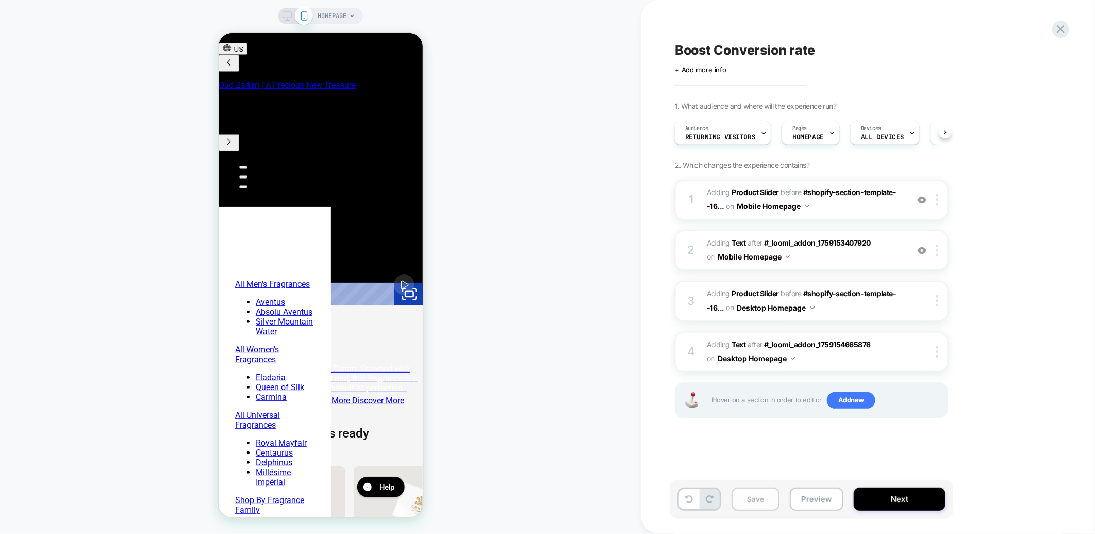
click at [743, 494] on button "Save" at bounding box center [755, 498] width 48 height 23
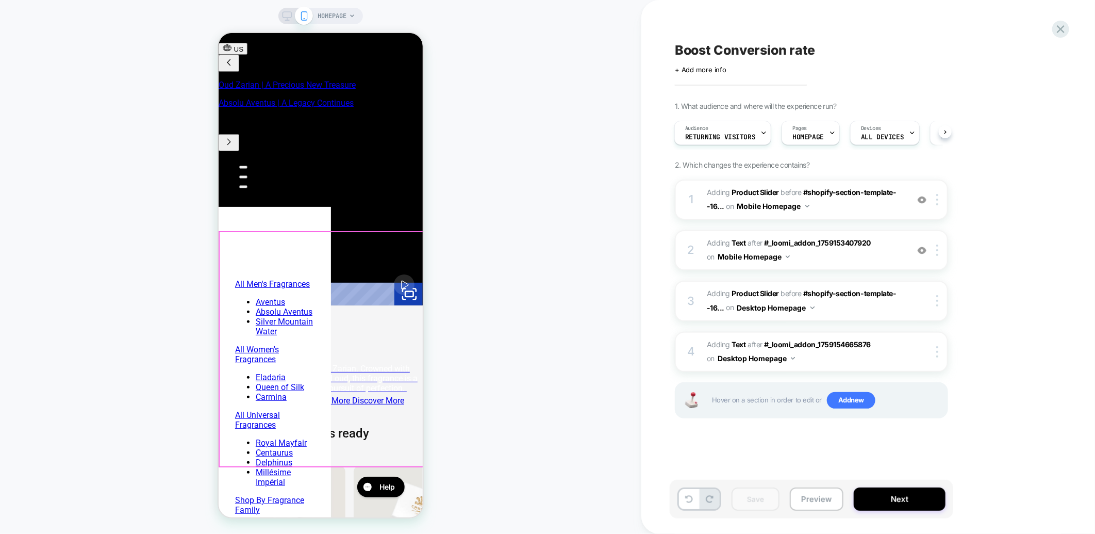
scroll to position [0, 163]
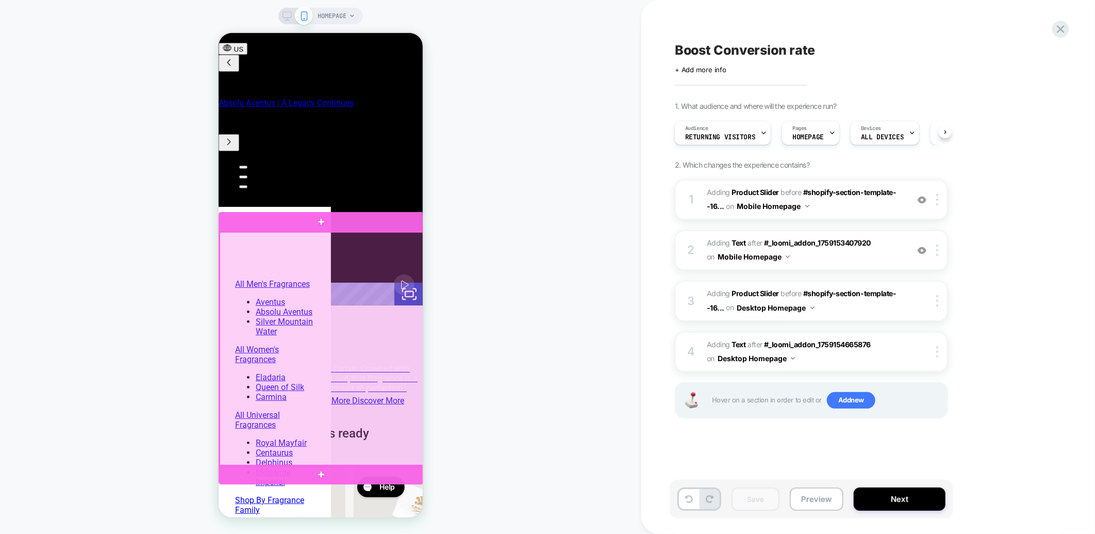
drag, startPoint x: 389, startPoint y: 346, endPoint x: 273, endPoint y: 350, distance: 115.5
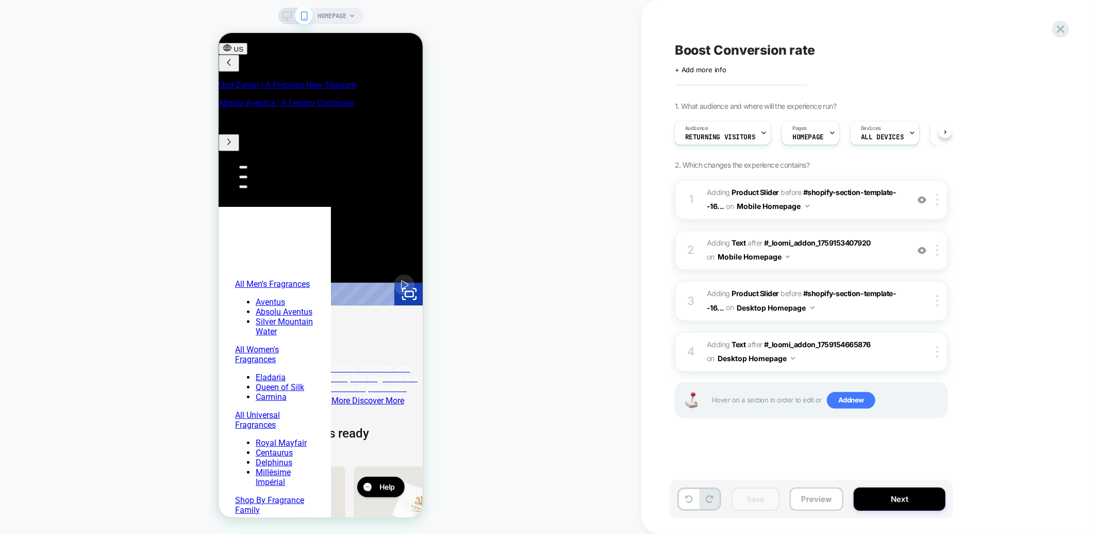
scroll to position [0, 0]
click at [1066, 24] on icon at bounding box center [1061, 29] width 14 height 14
